Goal: Communication & Community: Answer question/provide support

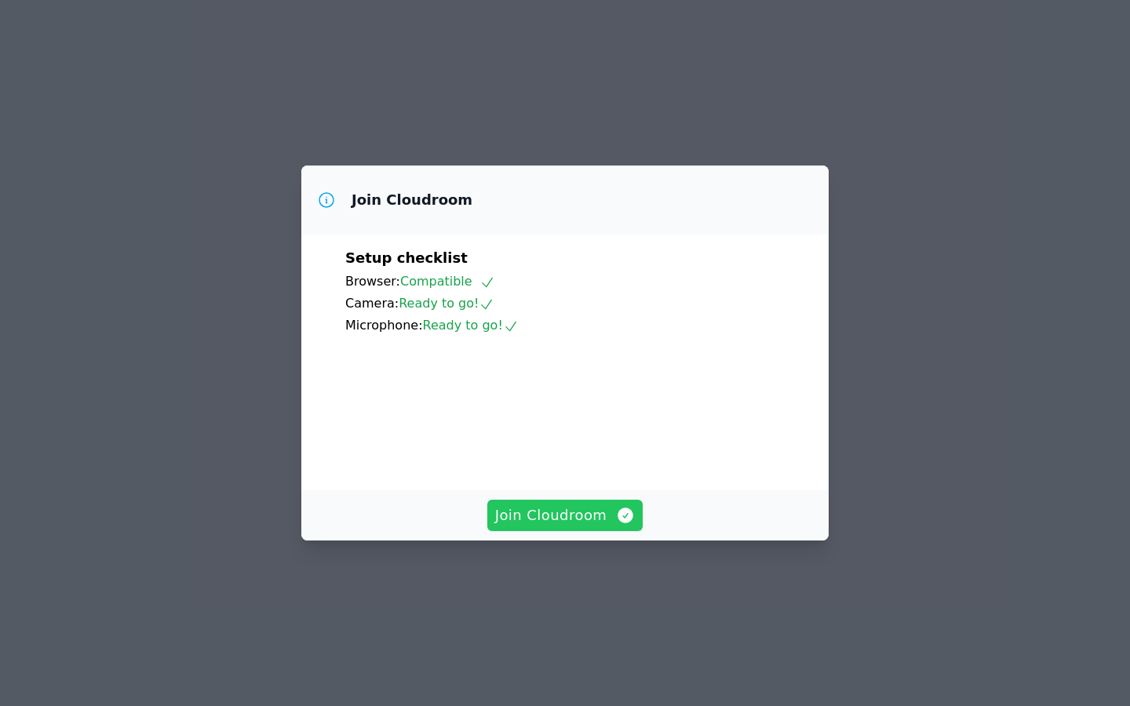
click at [567, 527] on span "Join Cloudroom" at bounding box center [565, 516] width 140 height 22
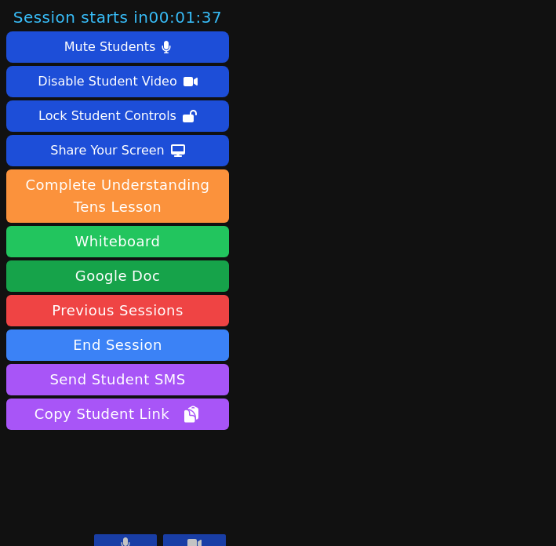
click at [114, 242] on button "Whiteboard" at bounding box center [117, 241] width 223 height 31
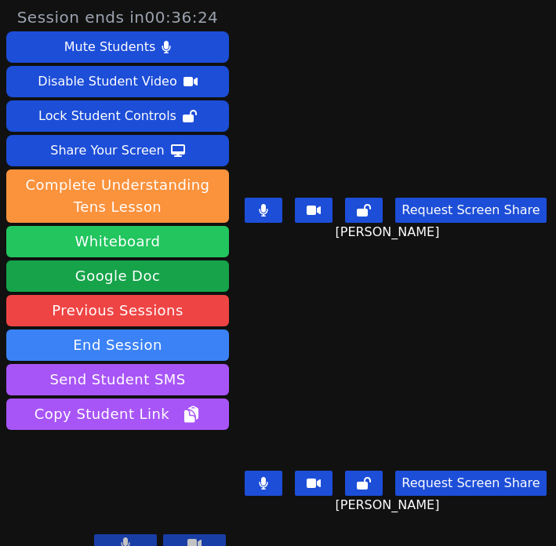
click at [129, 239] on button "Whiteboard" at bounding box center [117, 241] width 223 height 31
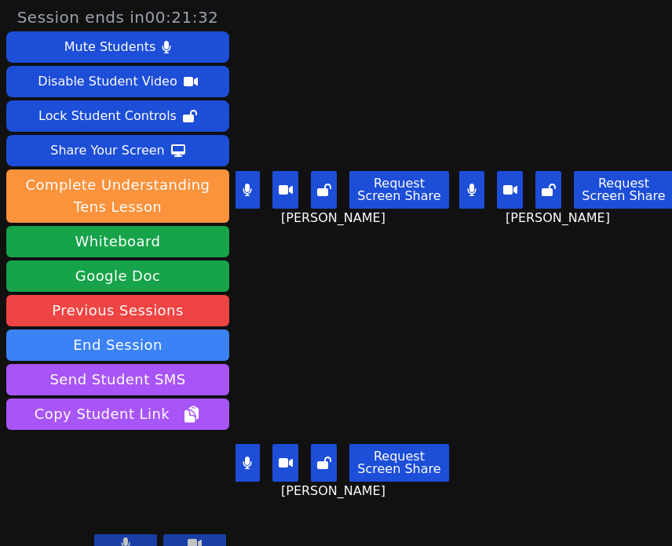
click at [460, 201] on button at bounding box center [472, 190] width 26 height 38
click at [257, 465] on div "Request Screen Share" at bounding box center [342, 463] width 214 height 38
click at [250, 459] on button at bounding box center [248, 463] width 26 height 38
click at [464, 184] on icon at bounding box center [472, 190] width 16 height 13
click at [244, 186] on icon at bounding box center [246, 190] width 9 height 13
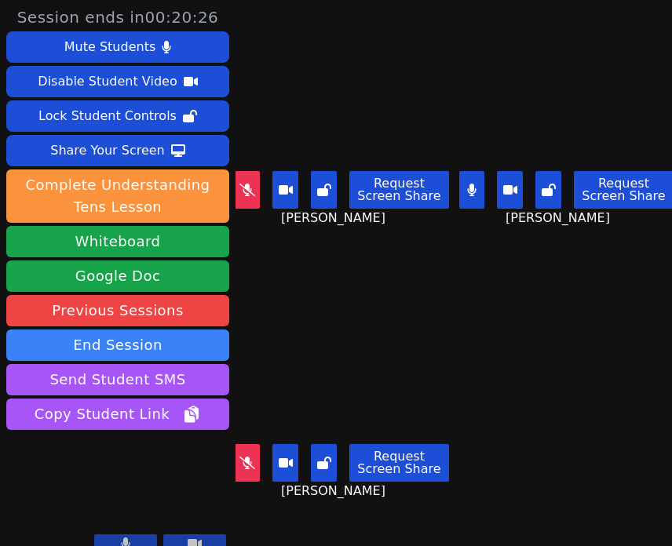
click at [244, 457] on icon at bounding box center [247, 463] width 16 height 13
click at [245, 184] on icon at bounding box center [247, 190] width 16 height 13
click at [459, 194] on button at bounding box center [472, 190] width 26 height 38
click at [247, 461] on button at bounding box center [248, 463] width 26 height 38
click at [246, 184] on icon at bounding box center [246, 190] width 9 height 13
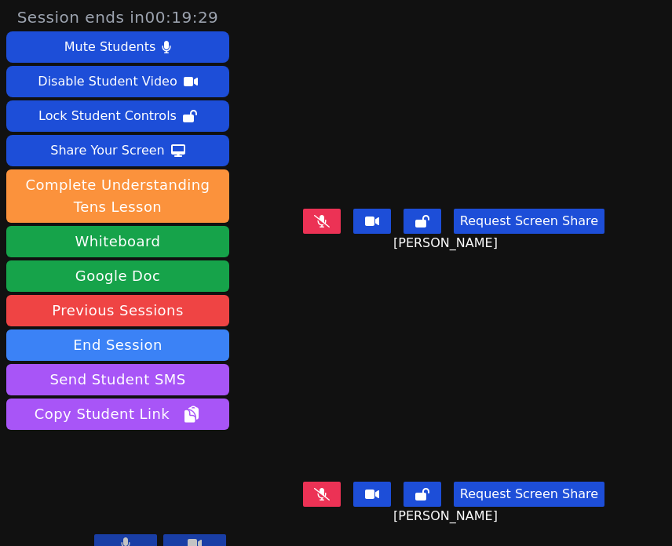
click at [314, 488] on icon at bounding box center [322, 494] width 16 height 13
click at [314, 215] on icon at bounding box center [322, 221] width 16 height 13
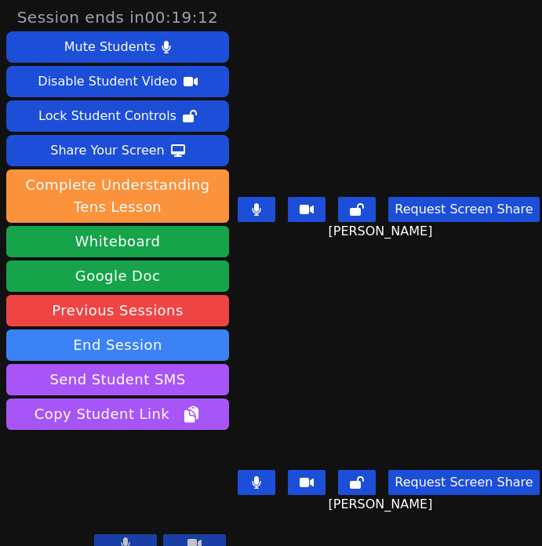
click at [258, 473] on button at bounding box center [257, 482] width 38 height 25
click at [253, 208] on icon at bounding box center [257, 209] width 9 height 13
click at [262, 470] on button at bounding box center [257, 482] width 38 height 25
click at [249, 203] on icon at bounding box center [257, 209] width 16 height 13
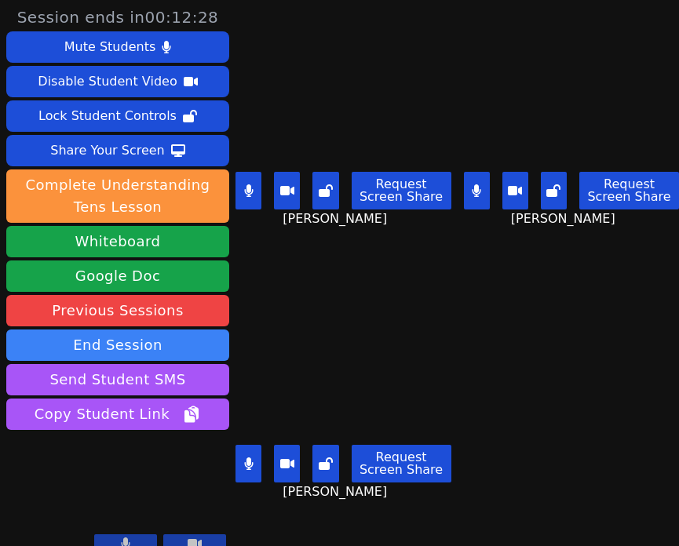
click at [254, 183] on button at bounding box center [248, 191] width 26 height 38
click at [466, 184] on button at bounding box center [477, 191] width 26 height 38
click at [245, 184] on icon at bounding box center [249, 190] width 16 height 13
click at [466, 175] on button at bounding box center [477, 191] width 26 height 38
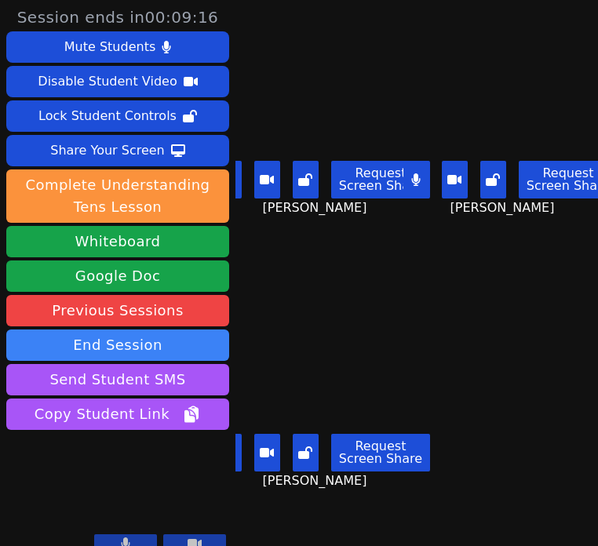
scroll to position [19, 0]
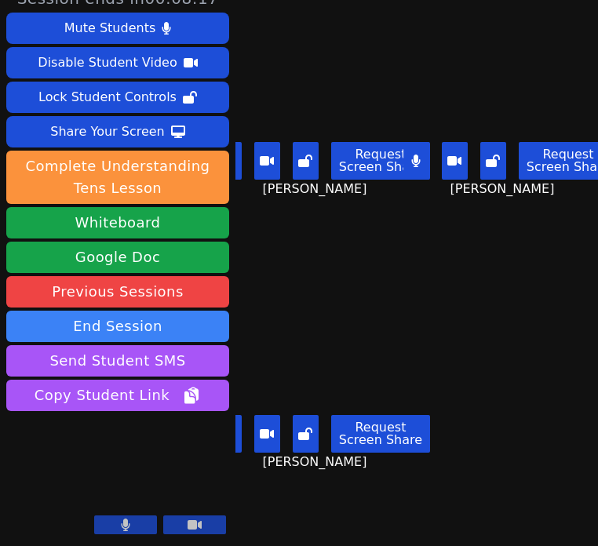
drag, startPoint x: 261, startPoint y: 165, endPoint x: 387, endPoint y: 241, distance: 146.8
click at [387, 241] on div "Briella Darosa Request Screen Share Briella Darosa" at bounding box center [322, 117] width 175 height 273
click at [237, 155] on button at bounding box center [229, 161] width 26 height 38
click at [447, 156] on icon at bounding box center [454, 160] width 14 height 9
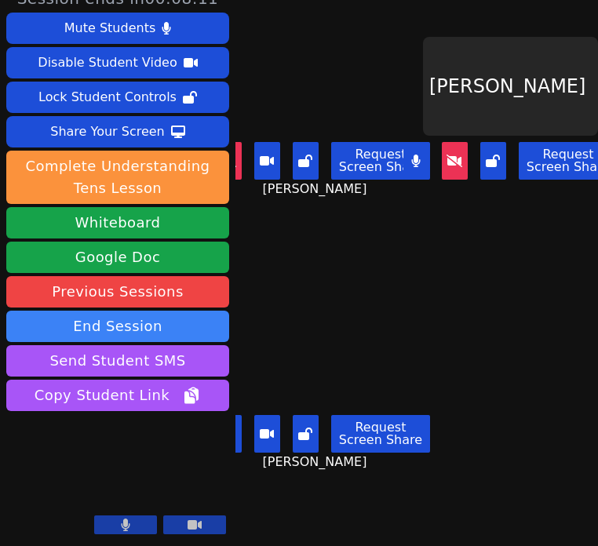
click at [447, 159] on icon at bounding box center [455, 161] width 16 height 13
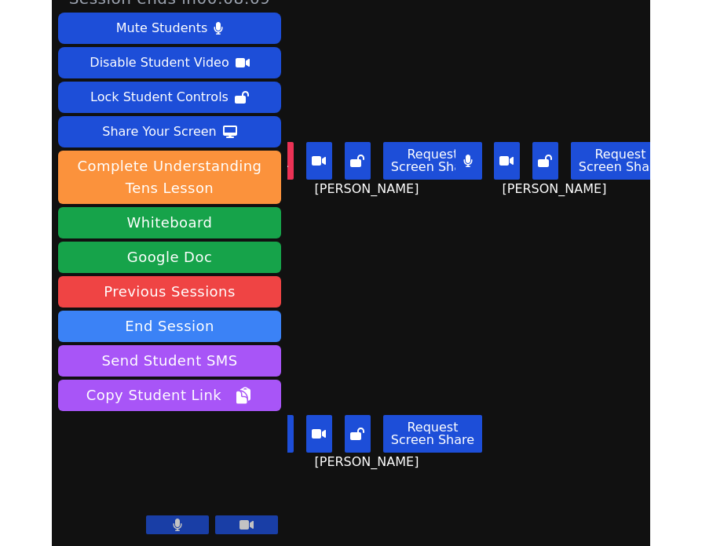
scroll to position [0, 0]
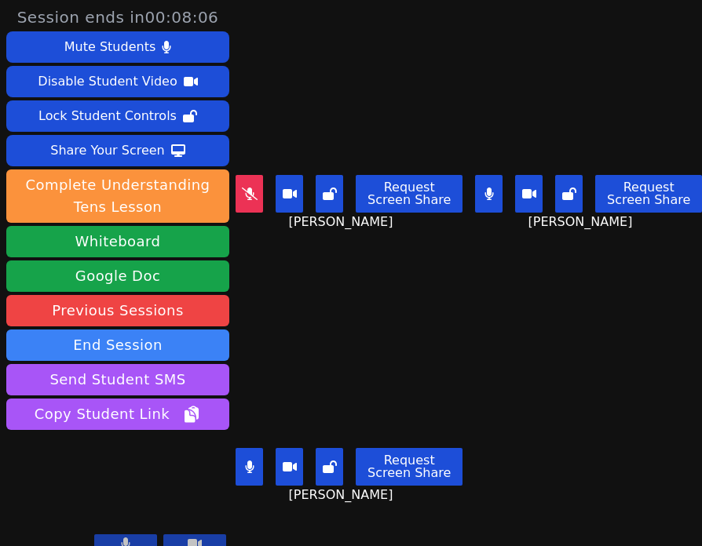
click at [475, 197] on button at bounding box center [488, 194] width 27 height 38
click at [251, 188] on icon at bounding box center [250, 194] width 16 height 13
click at [482, 188] on icon at bounding box center [489, 194] width 16 height 13
click at [245, 188] on icon at bounding box center [249, 194] width 9 height 13
click at [475, 190] on button at bounding box center [488, 194] width 27 height 38
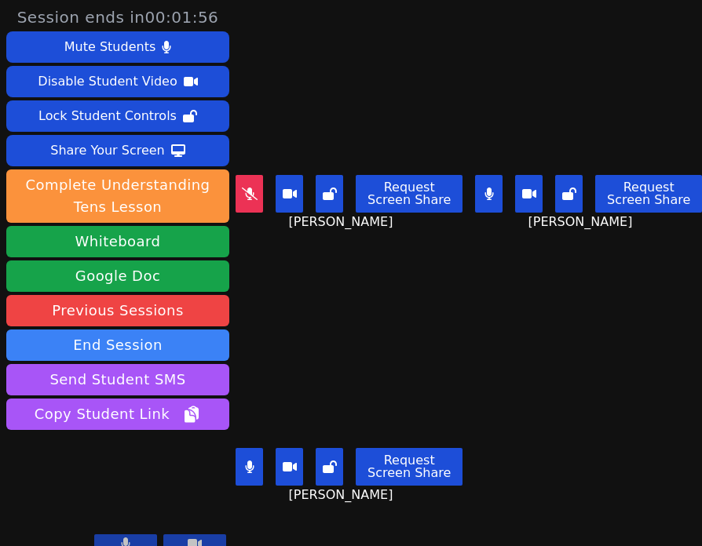
click at [242, 457] on button at bounding box center [248, 467] width 27 height 38
click at [250, 188] on icon at bounding box center [250, 194] width 16 height 13
click at [248, 448] on button at bounding box center [248, 467] width 27 height 38
click at [481, 188] on icon at bounding box center [489, 194] width 16 height 13
click at [484, 188] on icon at bounding box center [488, 194] width 9 height 13
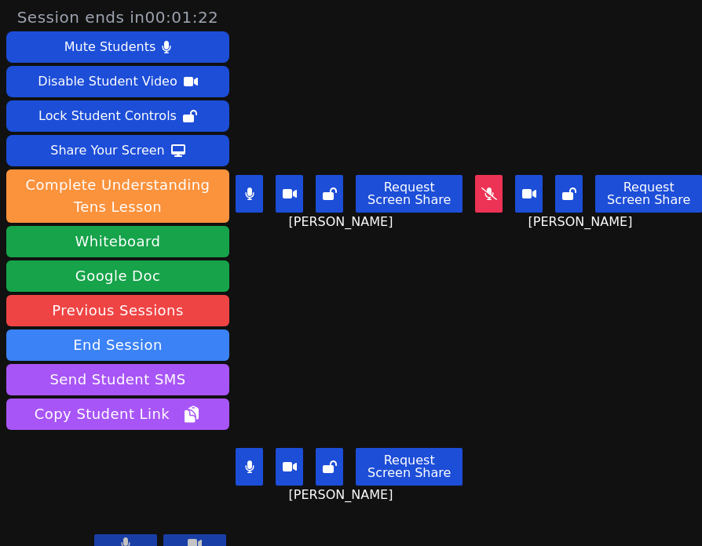
click at [242, 186] on button at bounding box center [248, 194] width 27 height 38
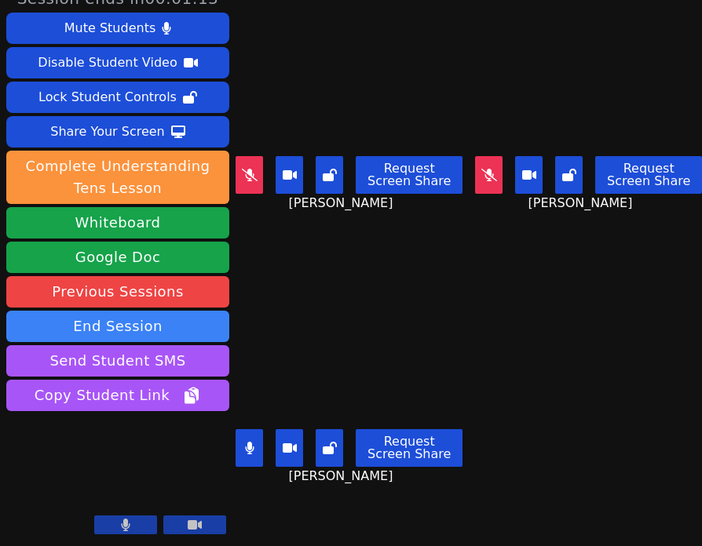
click at [253, 169] on icon at bounding box center [250, 175] width 16 height 13
click at [481, 169] on icon at bounding box center [489, 175] width 16 height 13
click at [251, 173] on icon at bounding box center [249, 175] width 9 height 13
click at [484, 170] on icon at bounding box center [488, 175] width 9 height 13
click at [249, 169] on icon at bounding box center [250, 175] width 16 height 13
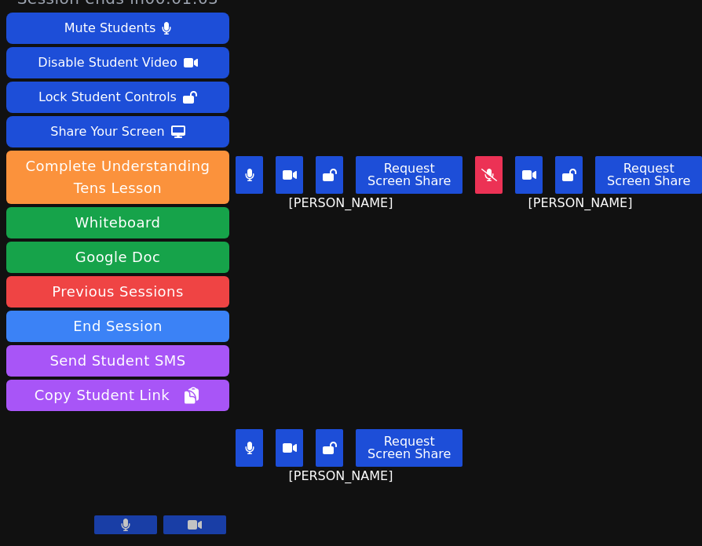
click at [475, 162] on button at bounding box center [488, 175] width 27 height 38
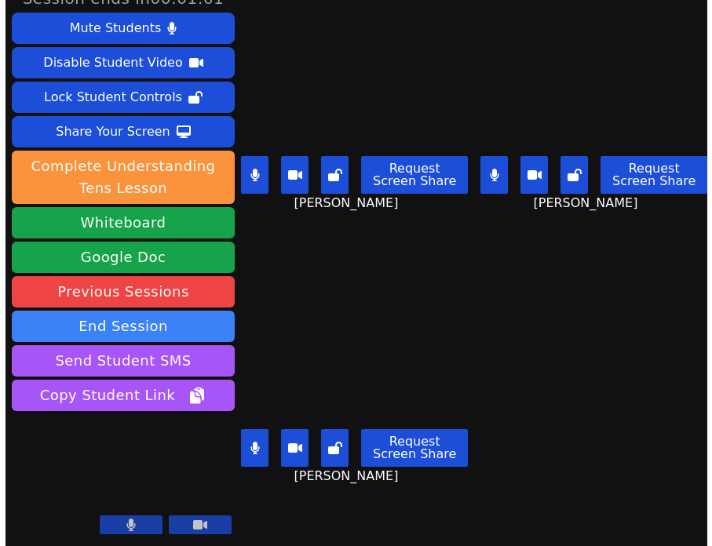
scroll to position [0, 0]
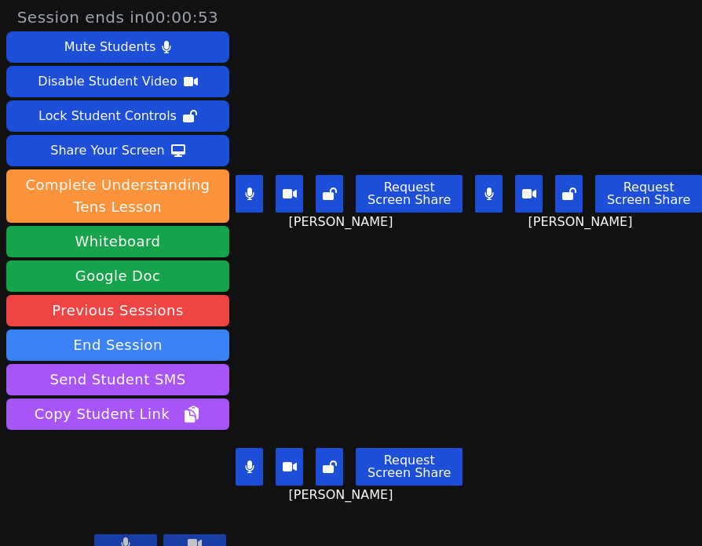
click at [245, 188] on icon at bounding box center [249, 194] width 9 height 13
click at [484, 188] on icon at bounding box center [488, 194] width 9 height 13
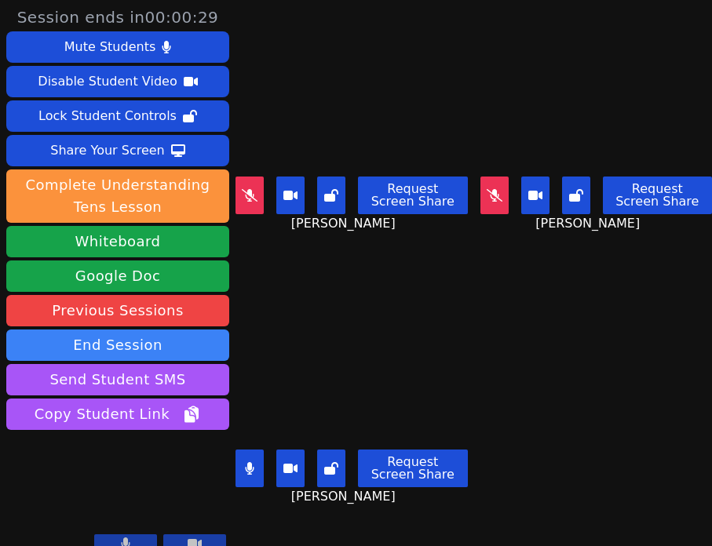
click at [486, 192] on icon at bounding box center [494, 195] width 16 height 13
click at [252, 181] on button at bounding box center [249, 196] width 28 height 38
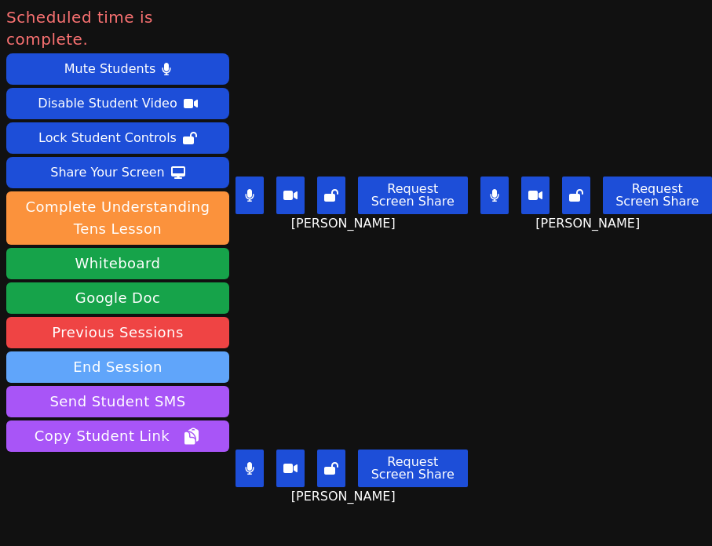
click at [114, 352] on button "End Session" at bounding box center [117, 367] width 223 height 31
